Goal: Obtain resource: Download file/media

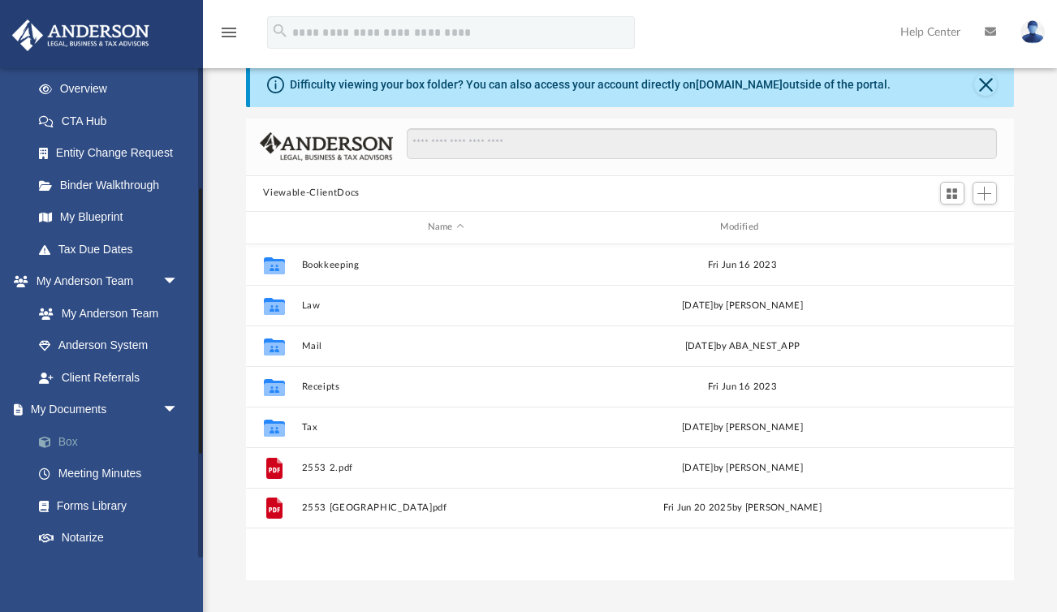
scroll to position [368, 768]
click at [93, 427] on link "Box" at bounding box center [113, 441] width 180 height 32
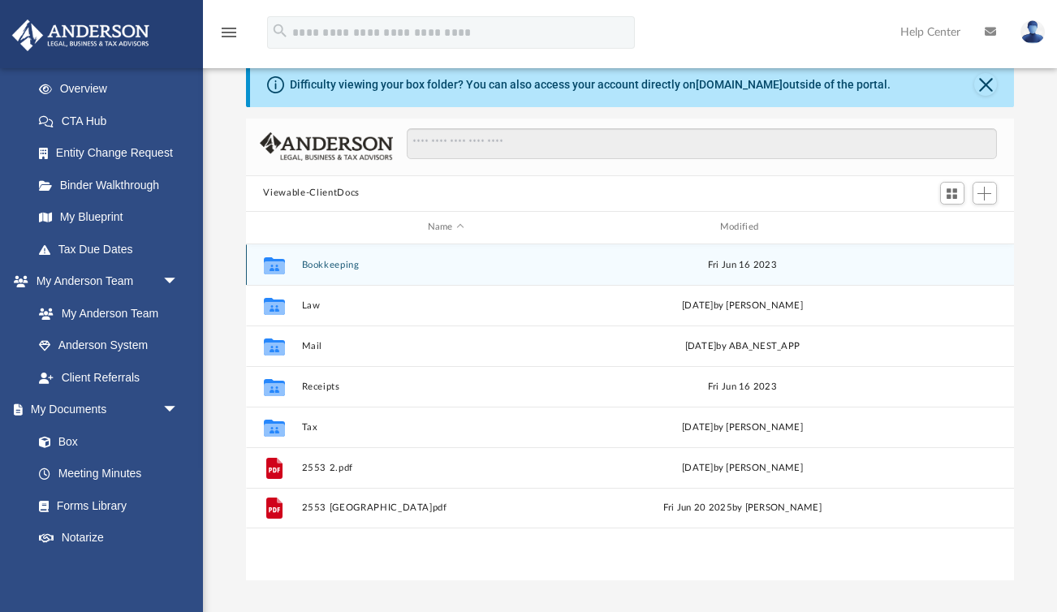
click at [331, 265] on button "Bookkeeping" at bounding box center [445, 265] width 289 height 11
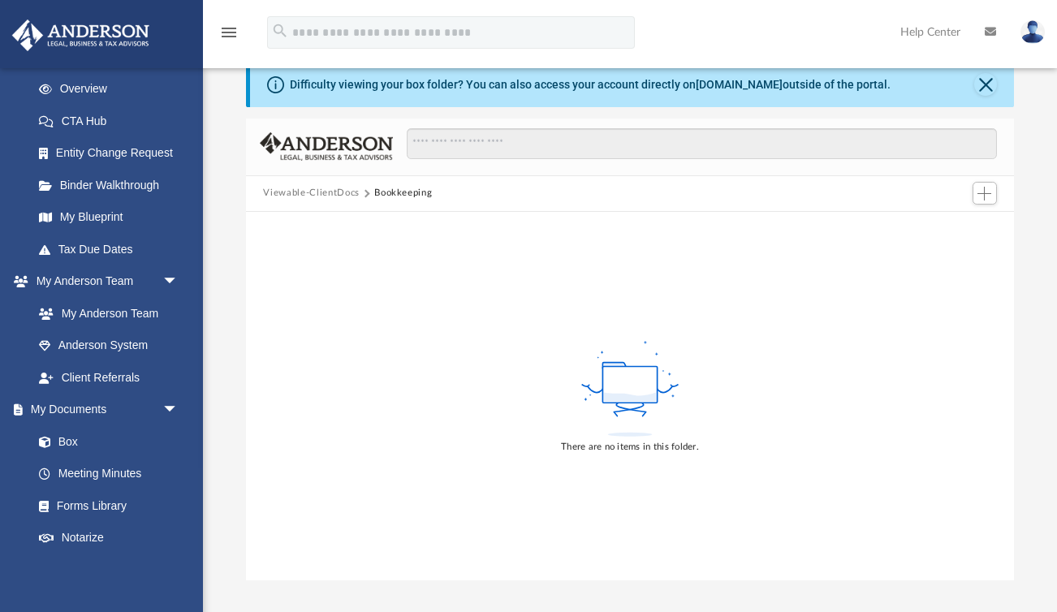
click at [340, 191] on button "Viewable-ClientDocs" at bounding box center [311, 193] width 96 height 15
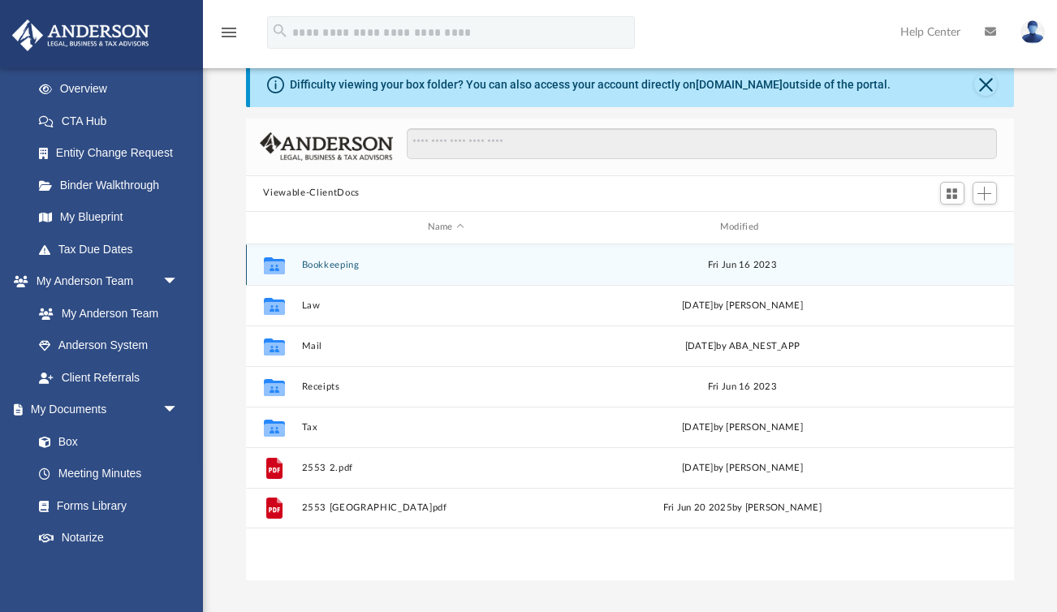
click at [327, 261] on button "Bookkeeping" at bounding box center [445, 265] width 289 height 11
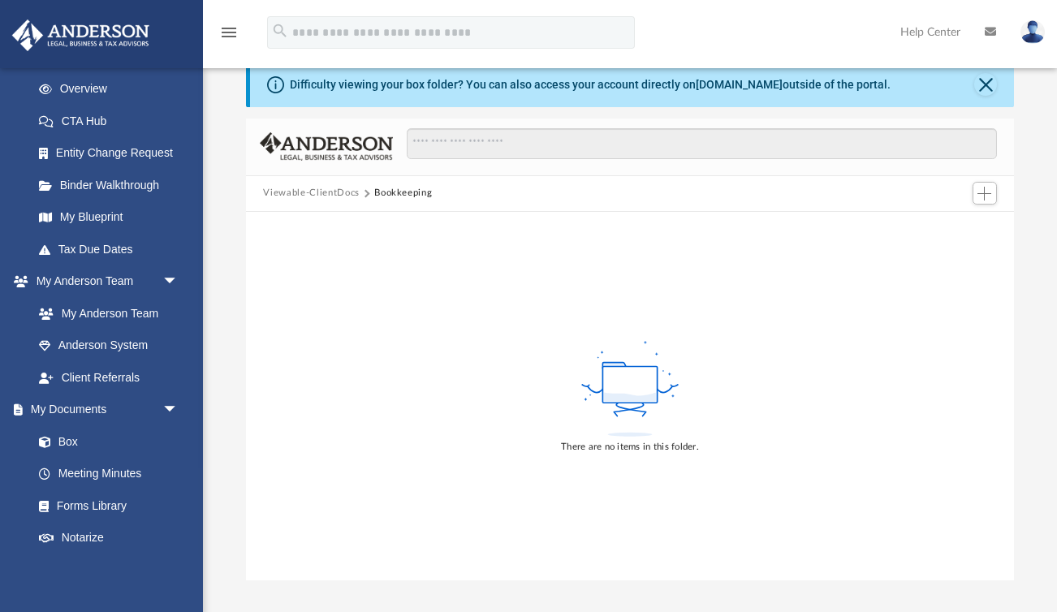
click at [333, 195] on button "Viewable-ClientDocs" at bounding box center [311, 193] width 96 height 15
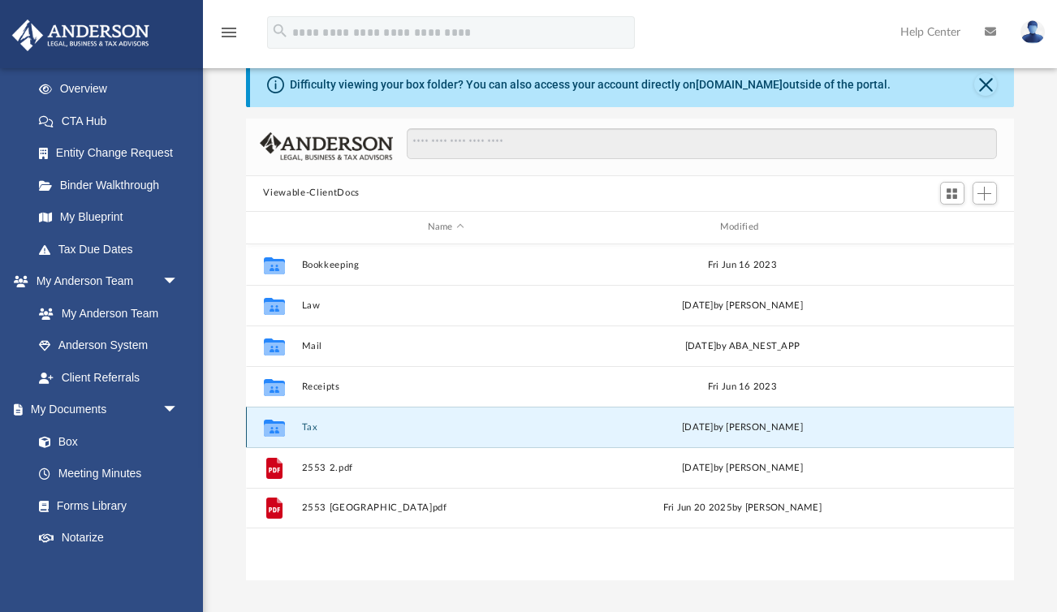
click at [314, 428] on button "Tax" at bounding box center [445, 427] width 289 height 11
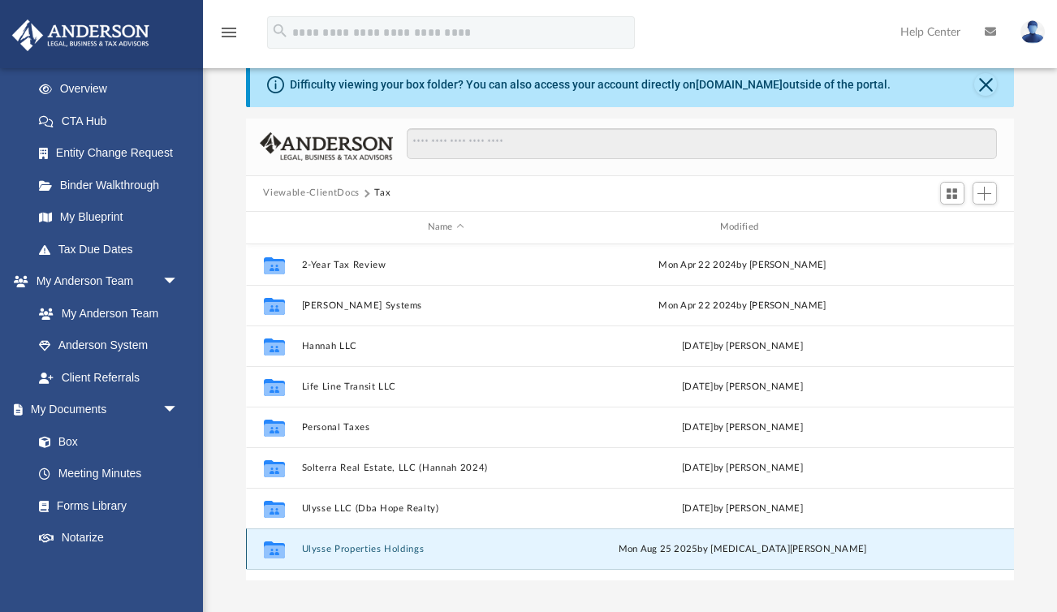
click at [349, 545] on button "Ulysse Properties Holdings" at bounding box center [445, 549] width 289 height 11
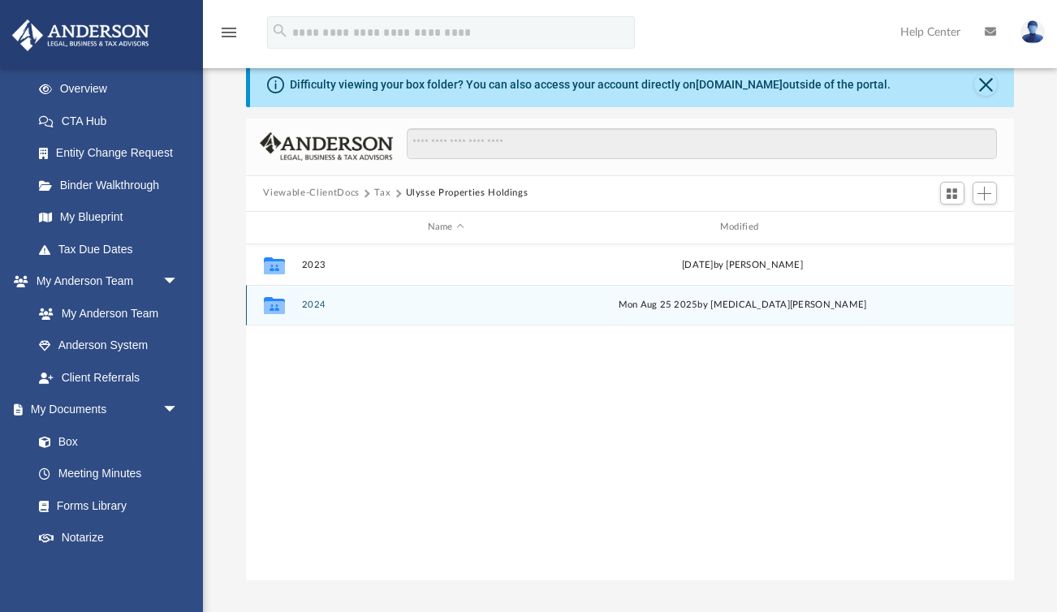
click at [312, 301] on button "2024" at bounding box center [445, 304] width 289 height 11
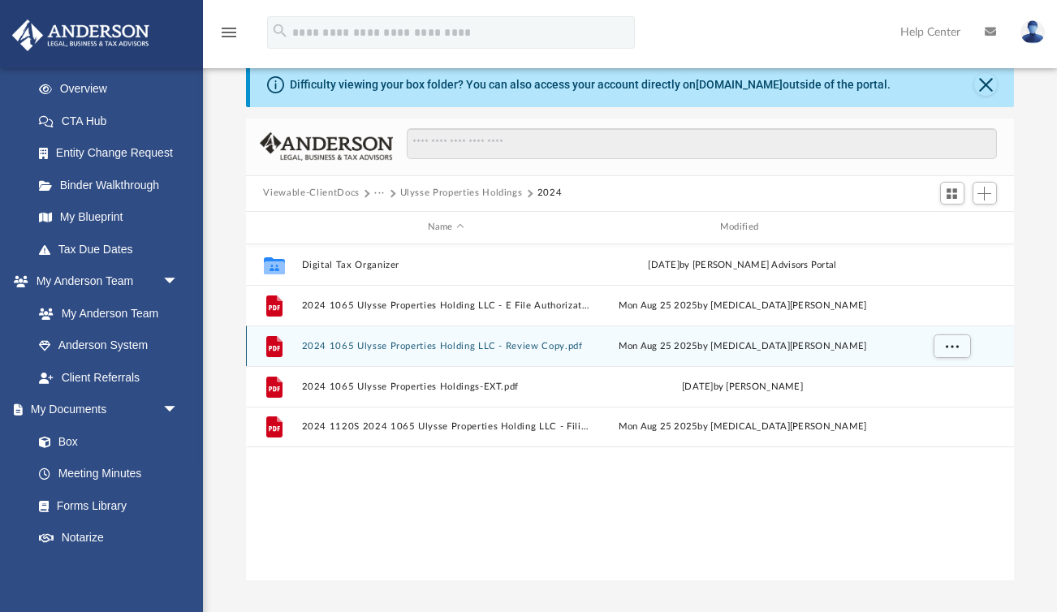
click at [361, 341] on button "2024 1065 Ulysse Properties Holding LLC - Review Copy.pdf" at bounding box center [445, 346] width 289 height 11
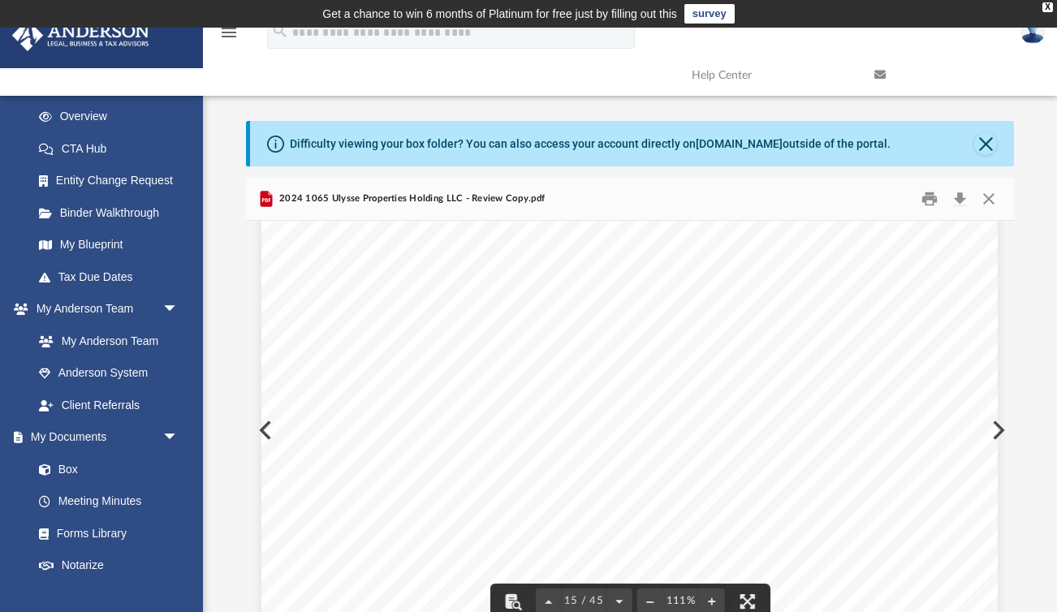
scroll to position [13843, 0]
